Goal: Communication & Community: Answer question/provide support

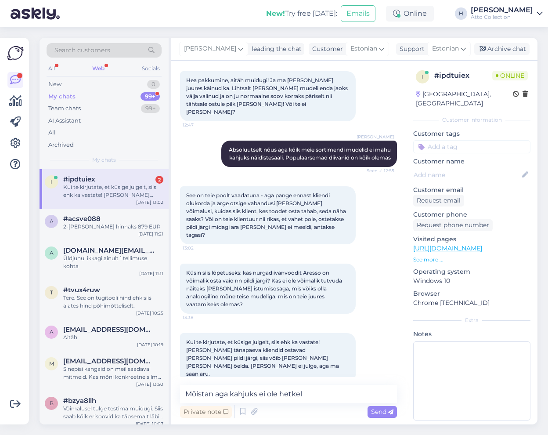
scroll to position [176, 0]
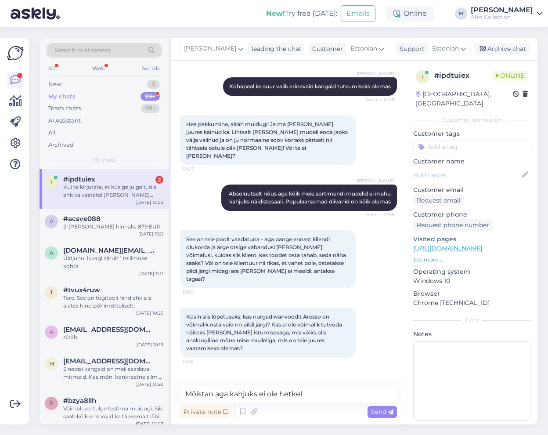
click at [319, 398] on textarea "Mõistan aga kahjuks ei ole hetkel" at bounding box center [288, 394] width 217 height 18
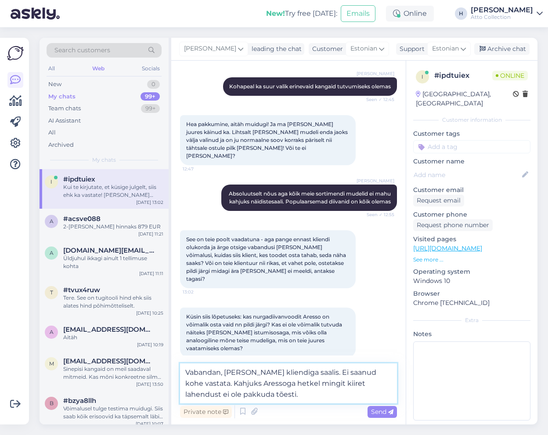
click at [276, 394] on textarea "Vabandan, [PERSON_NAME] kliendiga saalis. Ei saanud kohe vastata. Kahjuks Aress…" at bounding box center [288, 383] width 217 height 40
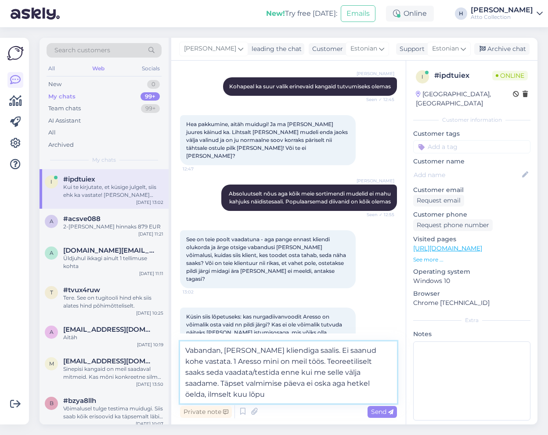
type textarea "Vabandan, [PERSON_NAME] kliendiga saalis. Ei saanud kohe vastata. 1 Aresso mini…"
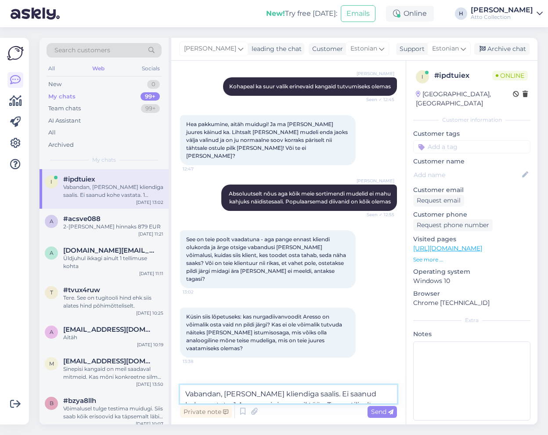
scroll to position [281, 0]
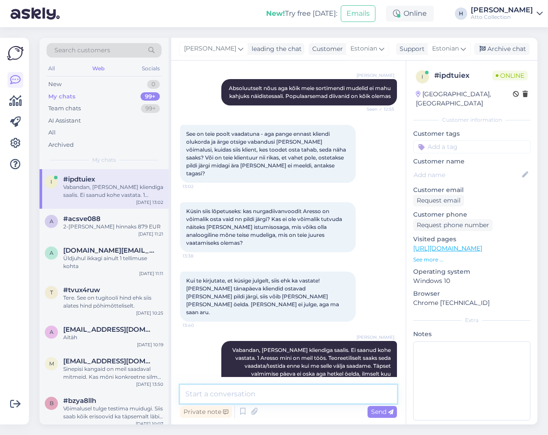
click at [202, 394] on textarea at bounding box center [288, 394] width 217 height 18
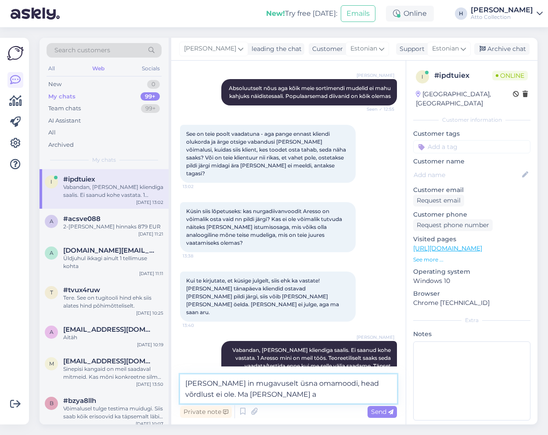
type textarea "[PERSON_NAME] in mugavuselt üsna omamoodi, head võrdlust ei ole. Ma [PERSON_NAM…"
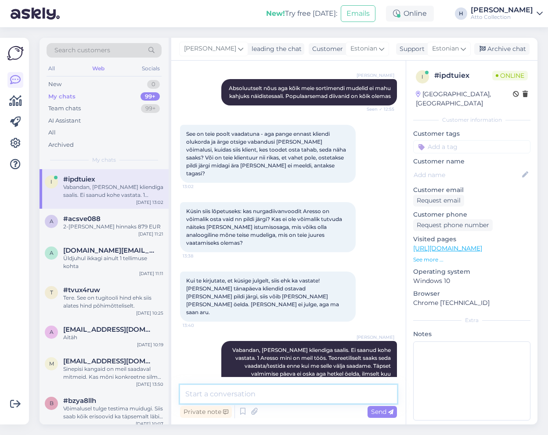
click at [276, 397] on textarea at bounding box center [288, 394] width 217 height 18
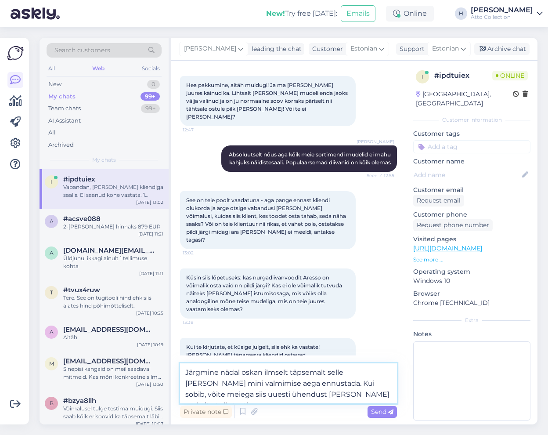
scroll to position [303, 0]
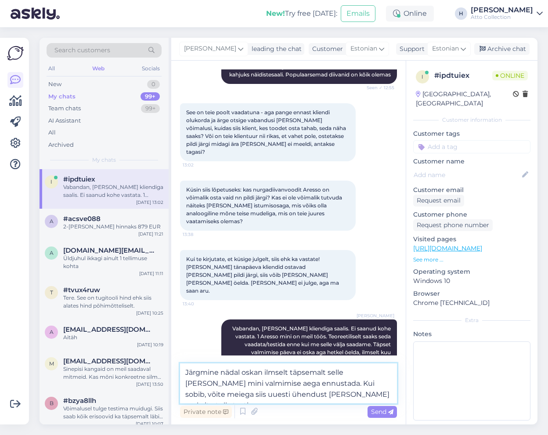
click at [359, 395] on textarea "Järgmine nädal oskan ilmselt täpsemalt selle [PERSON_NAME] mini valmimise aega …" at bounding box center [288, 383] width 217 height 40
drag, startPoint x: 351, startPoint y: 395, endPoint x: 172, endPoint y: 370, distance: 180.1
click at [172, 370] on div "Chat started [DATE] Tere! Kas kusagil saaks live's vaadata nurgadiivanvoodit Ar…" at bounding box center [288, 243] width 235 height 364
type textarea "Võite järgmine nädal meiega uuesti ühendust [PERSON_NAME]. Oskan siis täpsemalt…"
